Goal: Task Accomplishment & Management: Complete application form

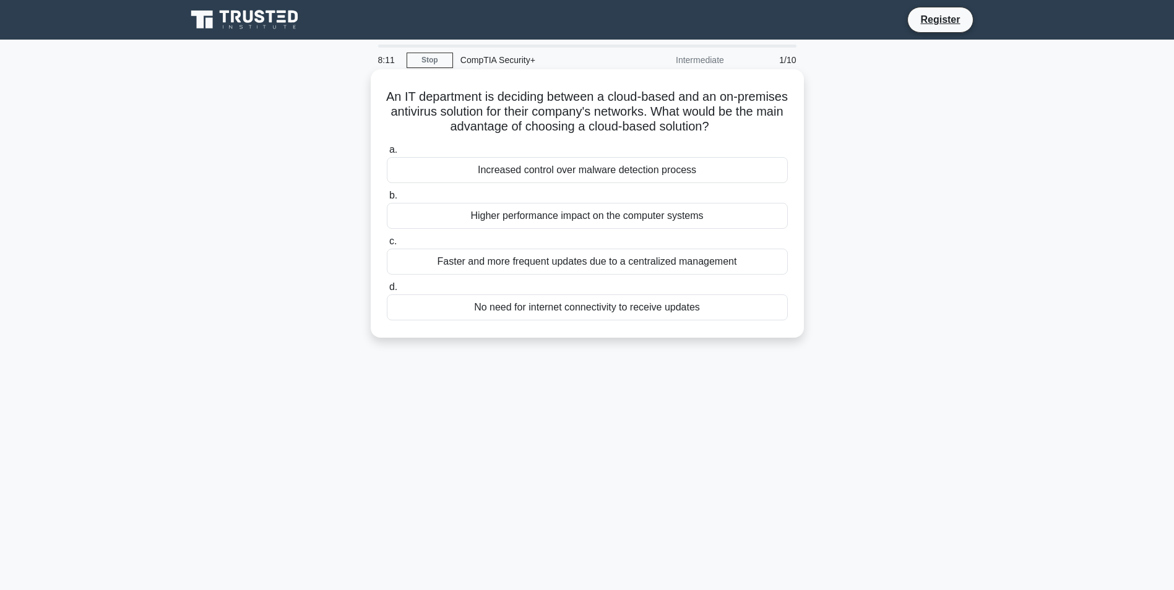
click at [679, 264] on div "Faster and more frequent updates due to a centralized management" at bounding box center [587, 262] width 401 height 26
click at [387, 246] on input "c. Faster and more frequent updates due to a centralized management" at bounding box center [387, 242] width 0 height 8
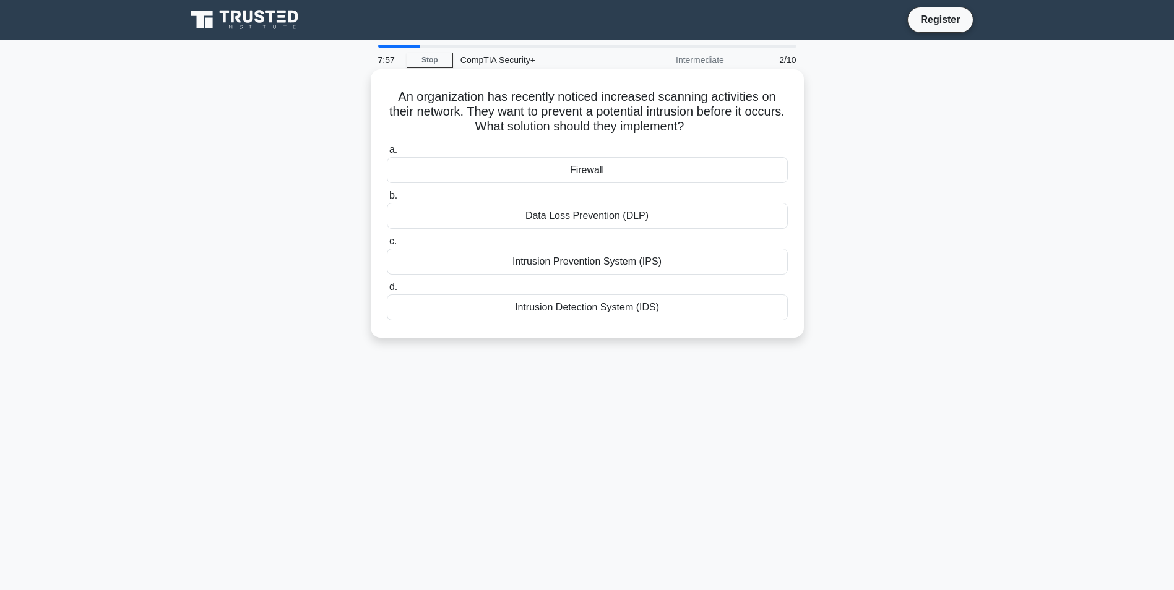
click at [660, 271] on div "Intrusion Prevention System (IPS)" at bounding box center [587, 262] width 401 height 26
click at [387, 246] on input "c. Intrusion Prevention System (IPS)" at bounding box center [387, 242] width 0 height 8
click at [585, 304] on div "Remote Access Policy" at bounding box center [587, 308] width 401 height 26
click at [387, 291] on input "d. Remote Access Policy" at bounding box center [387, 287] width 0 height 8
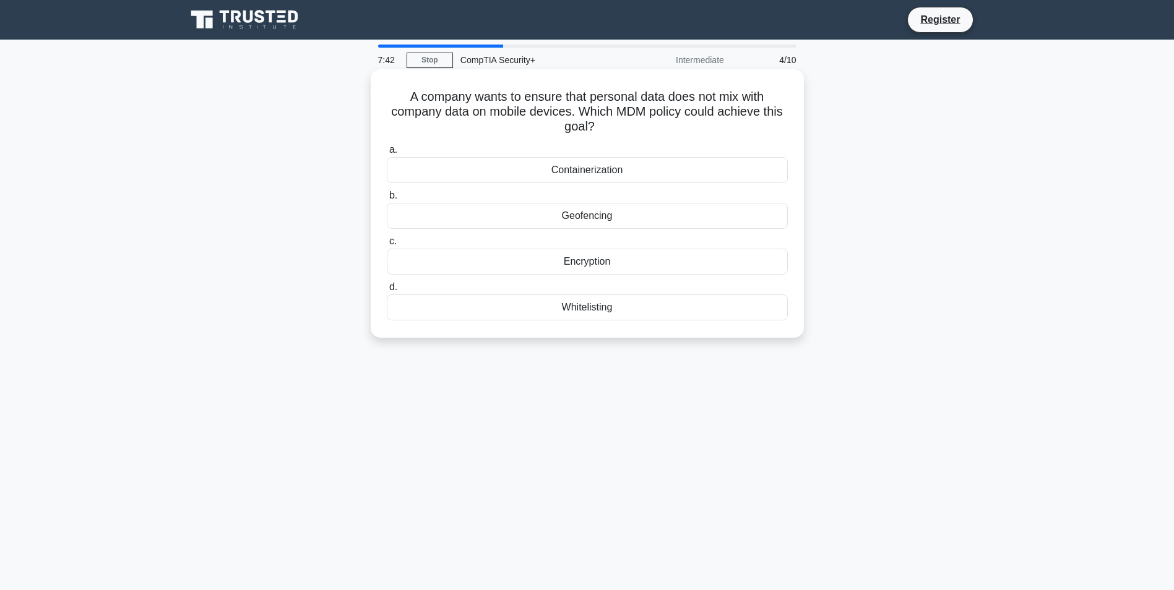
click at [577, 177] on div "Containerization" at bounding box center [587, 170] width 401 height 26
click at [387, 154] on input "a. Containerization" at bounding box center [387, 150] width 0 height 8
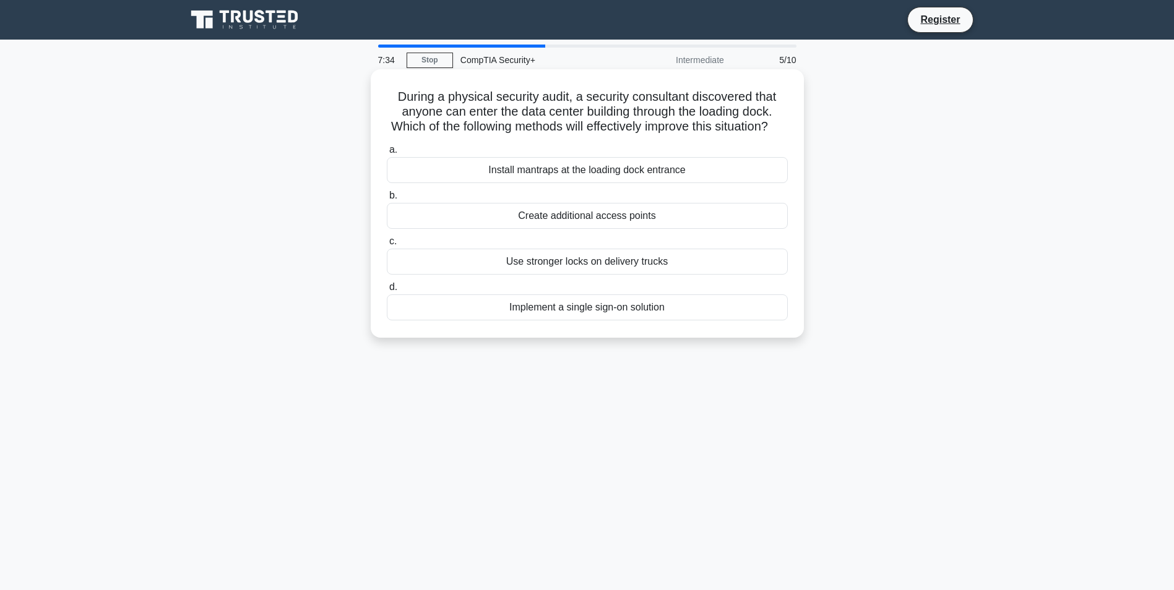
click at [637, 177] on div "Install mantraps at the loading dock entrance" at bounding box center [587, 170] width 401 height 26
click at [387, 154] on input "a. Install mantraps at the loading dock entrance" at bounding box center [387, 150] width 0 height 8
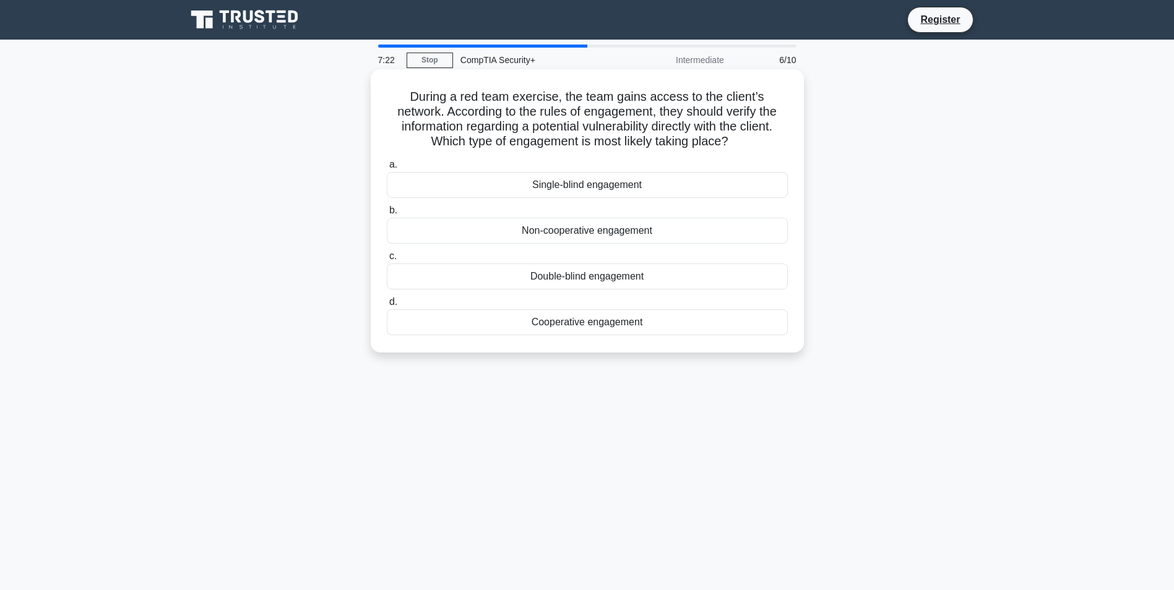
click at [634, 309] on label "d. Cooperative engagement" at bounding box center [587, 315] width 401 height 41
click at [387, 306] on input "d. Cooperative engagement" at bounding box center [387, 302] width 0 height 8
click at [595, 189] on div "Infrastructure as a Service (IaaS)" at bounding box center [587, 185] width 401 height 26
click at [387, 169] on input "a. Infrastructure as a Service (IaaS)" at bounding box center [387, 165] width 0 height 8
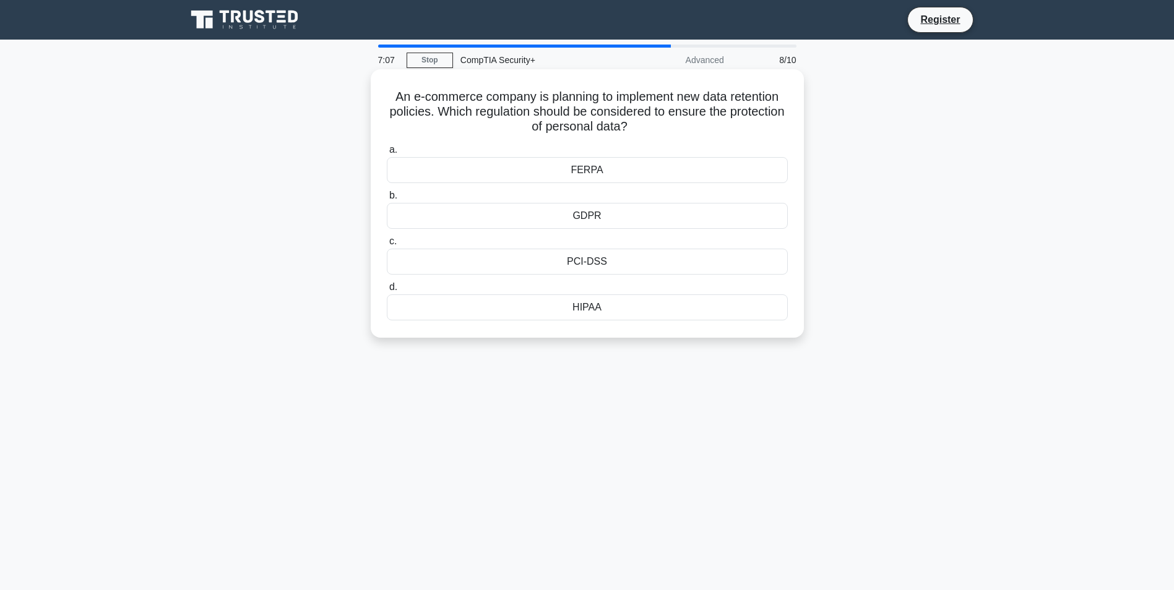
click at [575, 213] on div "GDPR" at bounding box center [587, 216] width 401 height 26
click at [387, 200] on input "b. GDPR" at bounding box center [387, 196] width 0 height 8
click at [579, 257] on div "Signature-based IDPS" at bounding box center [587, 262] width 401 height 26
click at [387, 246] on input "c. Signature-based IDPS" at bounding box center [387, 242] width 0 height 8
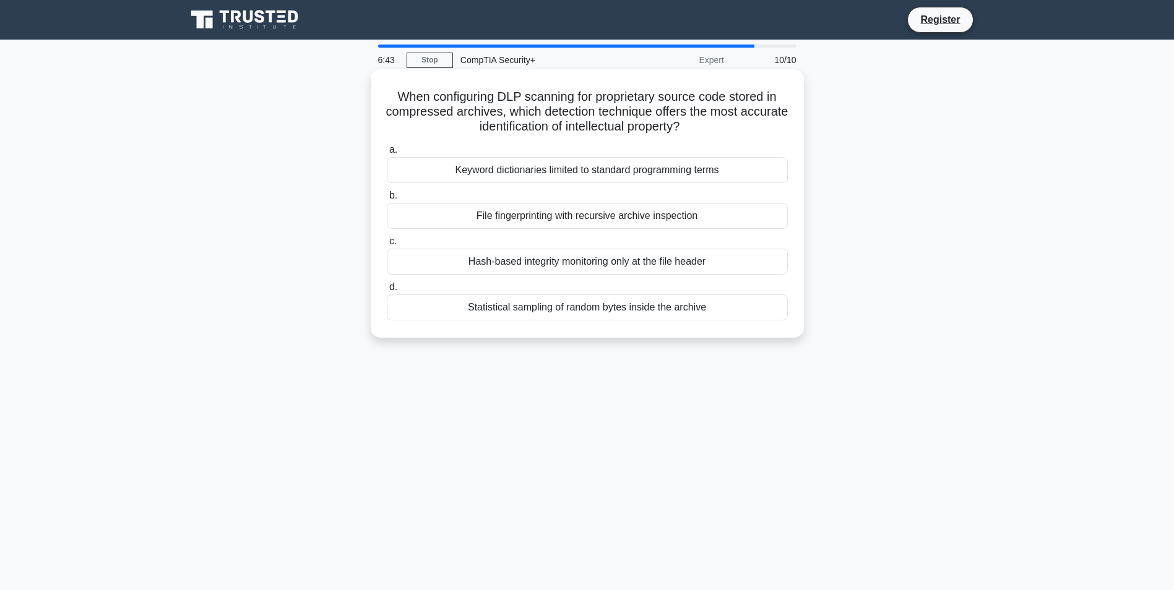
click at [590, 216] on div "File fingerprinting with recursive archive inspection" at bounding box center [587, 216] width 401 height 26
click at [387, 200] on input "b. File fingerprinting with recursive archive inspection" at bounding box center [387, 196] width 0 height 8
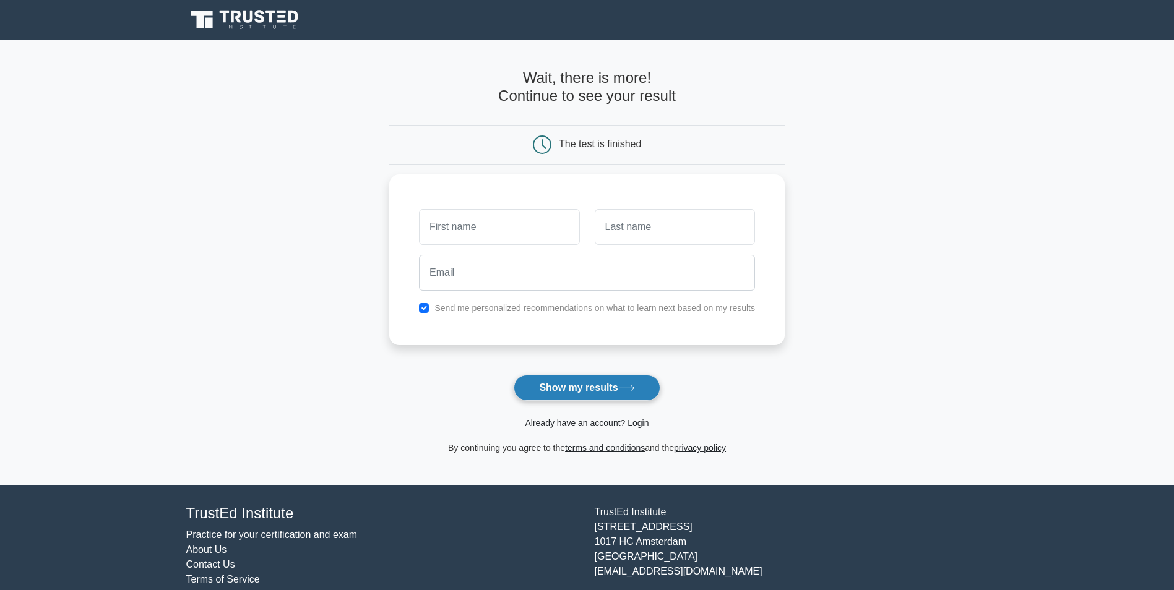
click at [578, 377] on button "Show my results" at bounding box center [587, 388] width 146 height 26
